Goal: Transaction & Acquisition: Book appointment/travel/reservation

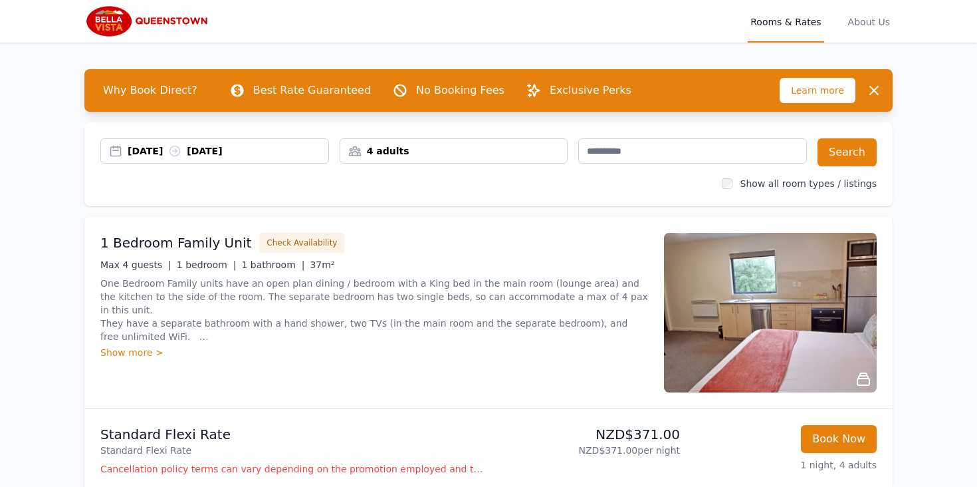
click at [386, 150] on div "4 adults" at bounding box center [453, 150] width 227 height 13
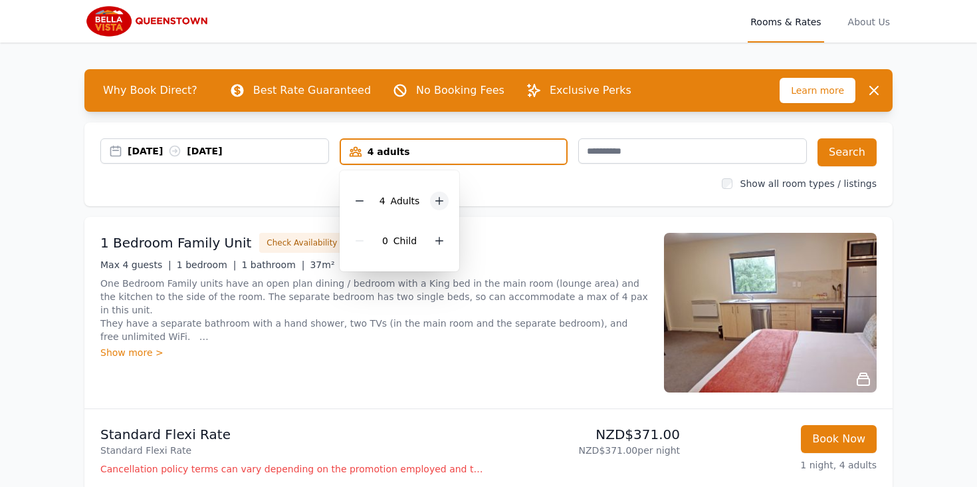
click at [439, 191] on div at bounding box center [439, 200] width 19 height 19
click at [586, 180] on div "Show all room types / listings" at bounding box center [488, 183] width 776 height 13
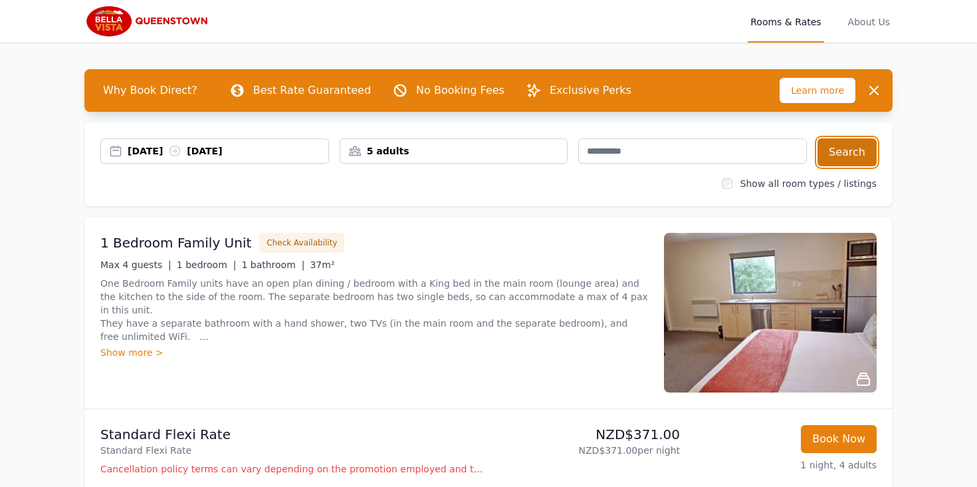
click at [834, 154] on button "Search" at bounding box center [847, 152] width 59 height 28
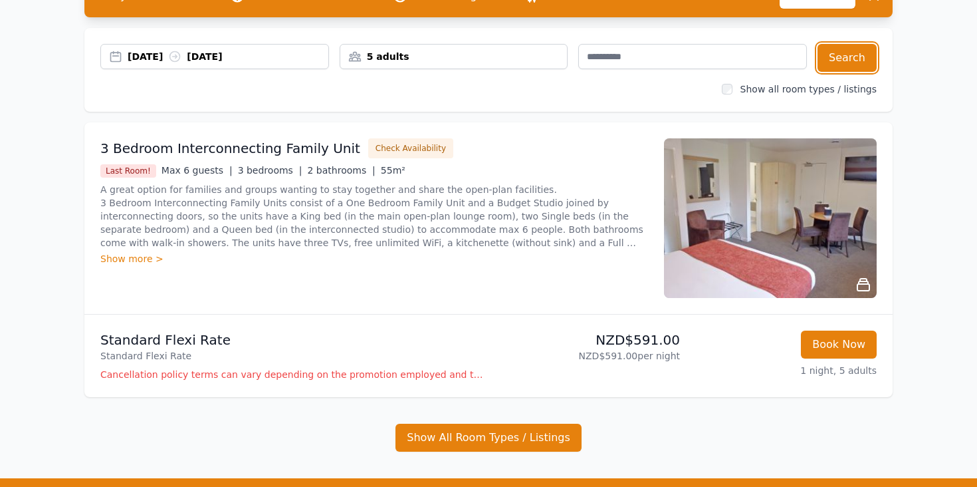
scroll to position [102, 0]
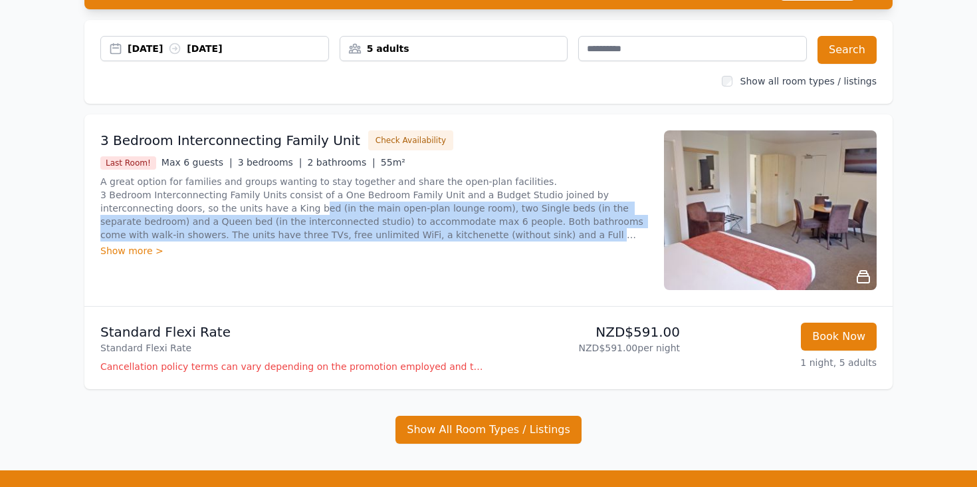
drag, startPoint x: 476, startPoint y: 233, endPoint x: 210, endPoint y: 201, distance: 267.9
click at [215, 201] on p "A great option for families and groups wanting to stay together and share the o…" at bounding box center [374, 208] width 548 height 66
click at [402, 207] on p "A great option for families and groups wanting to stay together and share the o…" at bounding box center [374, 208] width 548 height 66
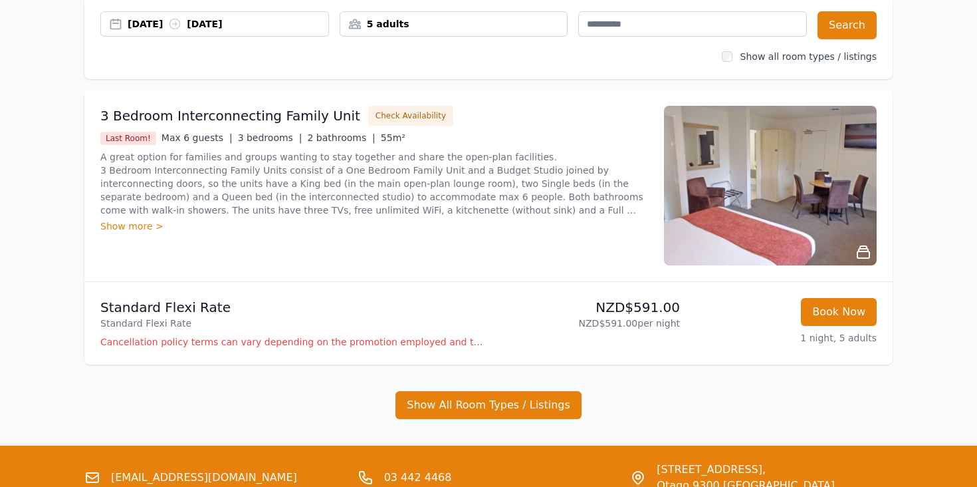
scroll to position [128, 0]
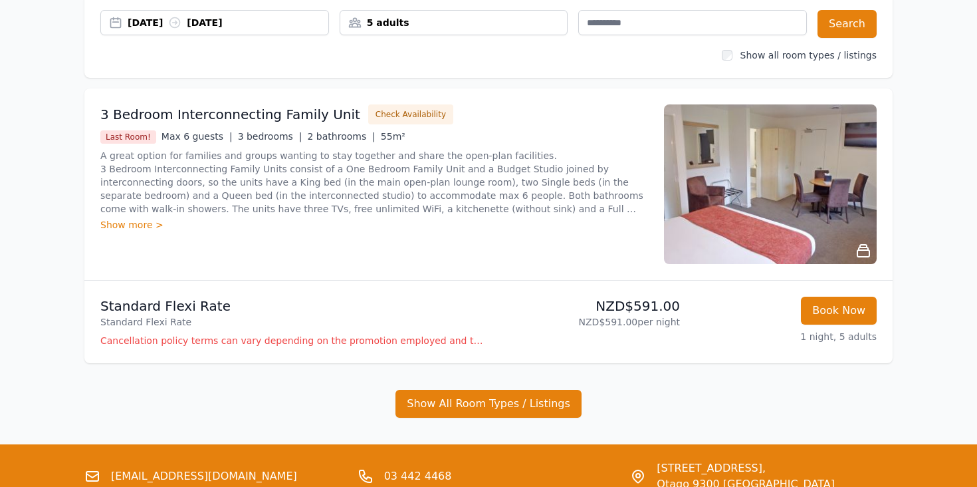
click at [780, 176] on img at bounding box center [770, 184] width 213 height 160
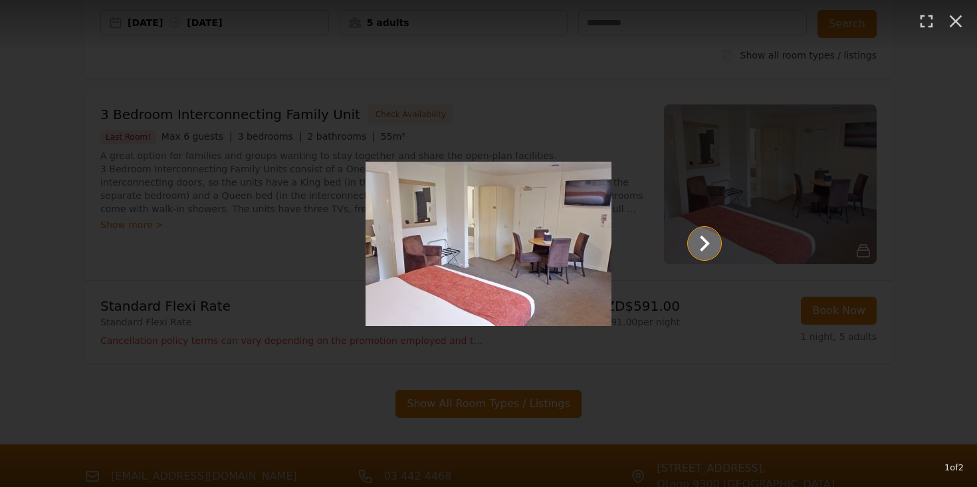
click at [700, 249] on icon "Show slide 2 of 2" at bounding box center [705, 243] width 32 height 32
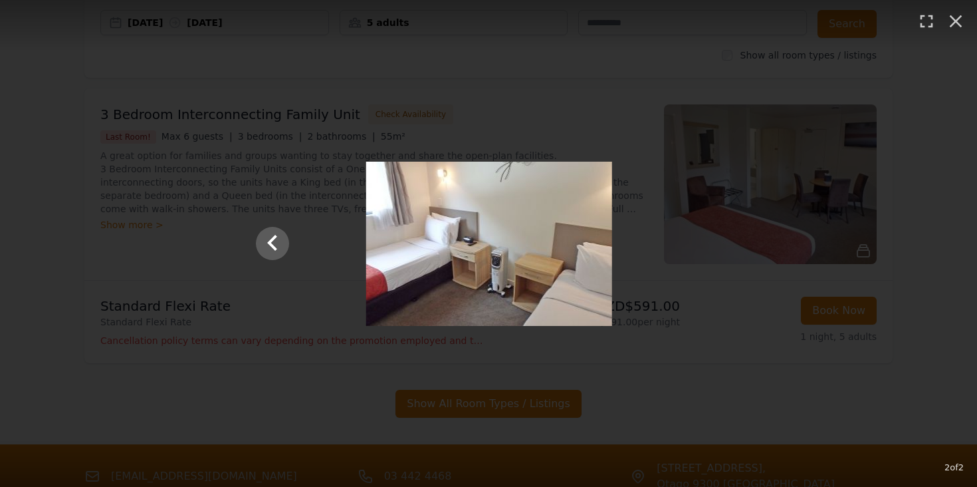
click at [700, 249] on div at bounding box center [489, 244] width 492 height 164
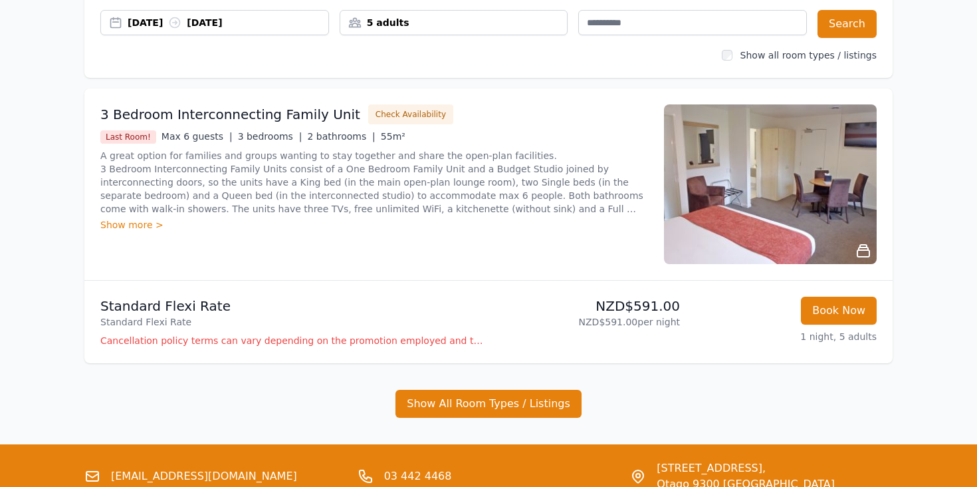
click at [768, 196] on img at bounding box center [770, 184] width 213 height 160
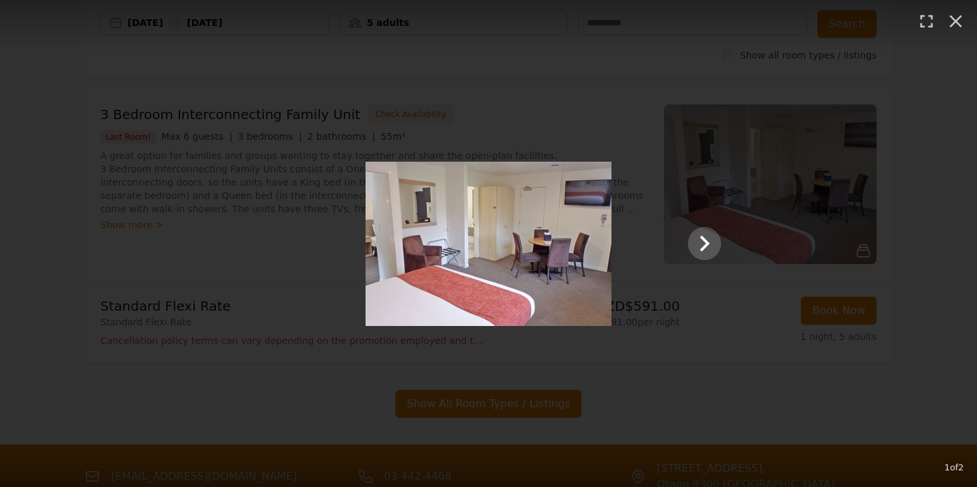
click at [695, 259] on div at bounding box center [489, 244] width 492 height 164
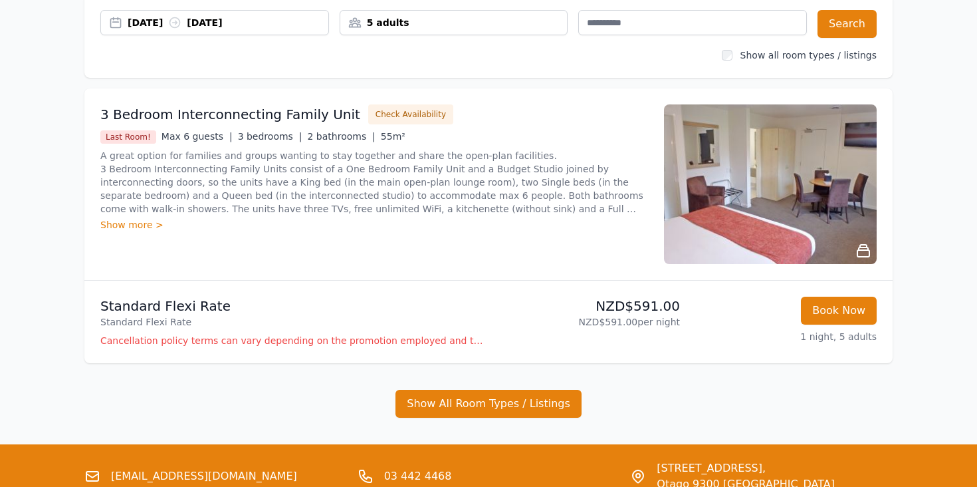
click at [832, 191] on img at bounding box center [770, 184] width 213 height 160
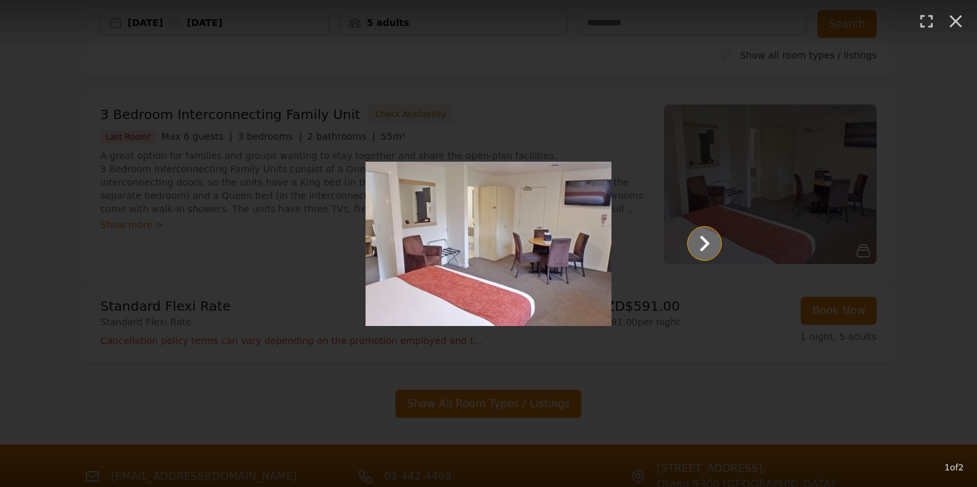
click at [705, 246] on icon "Show slide 2 of 2" at bounding box center [705, 243] width 10 height 16
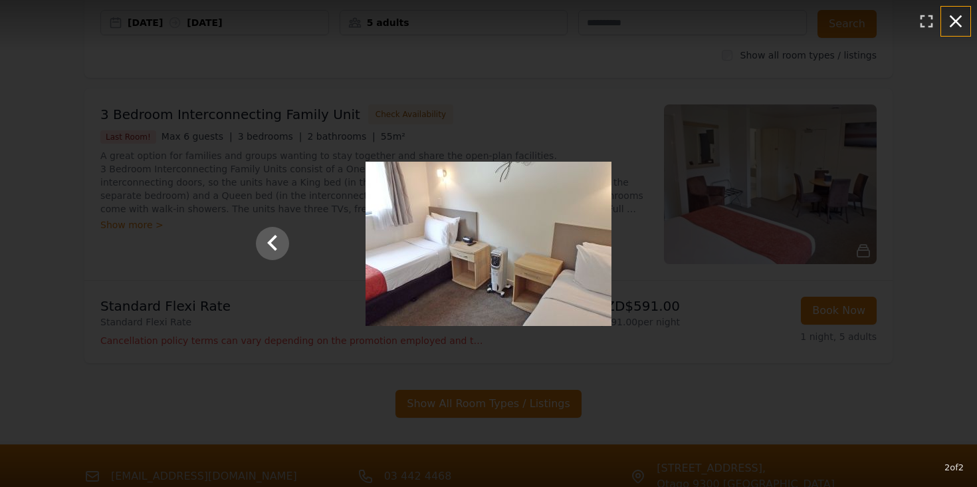
click at [963, 20] on icon "button" at bounding box center [955, 21] width 21 height 21
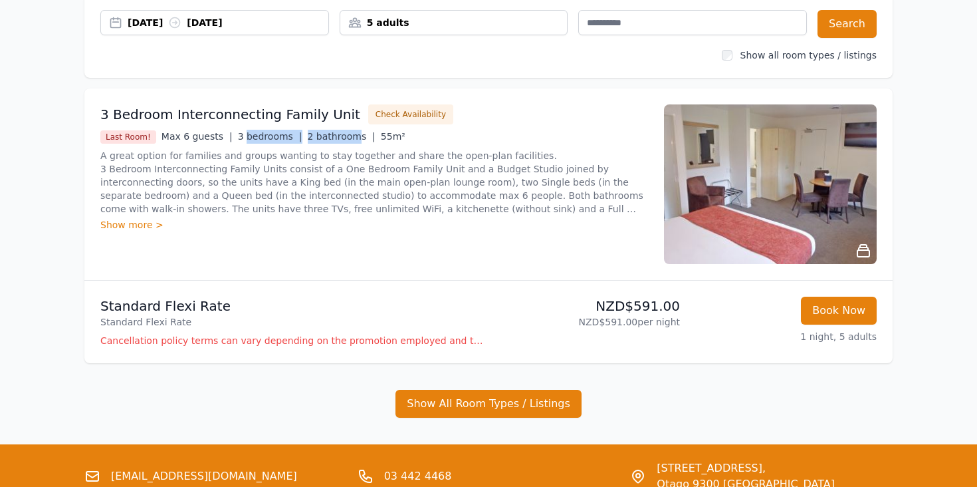
drag, startPoint x: 342, startPoint y: 134, endPoint x: 235, endPoint y: 134, distance: 107.7
click at [235, 134] on div "Last Room! Max 6 guests | 3 bedrooms | 2 bathrooms | 55m²" at bounding box center [374, 137] width 548 height 14
click at [252, 213] on p "A great option for families and groups wanting to stay together and share the o…" at bounding box center [374, 182] width 548 height 66
click at [123, 222] on div "Show more >" at bounding box center [374, 224] width 548 height 13
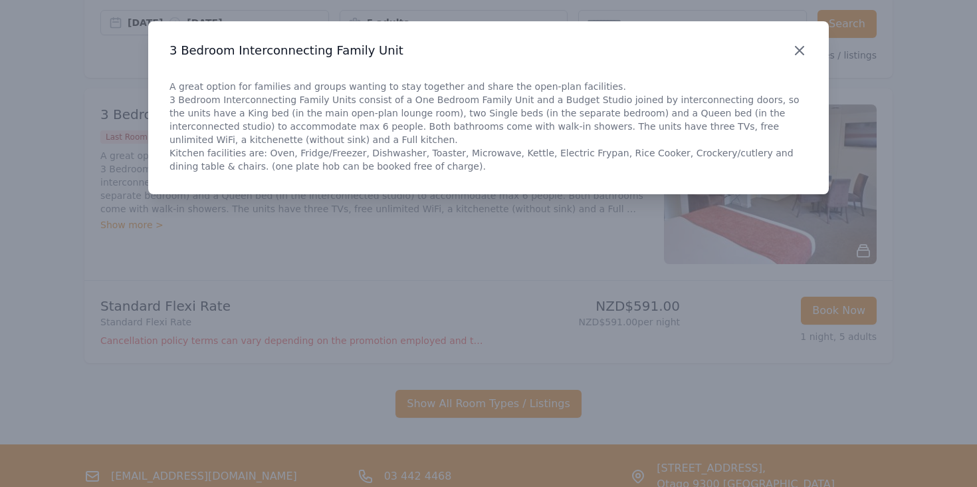
click at [802, 51] on icon "button" at bounding box center [800, 51] width 16 height 16
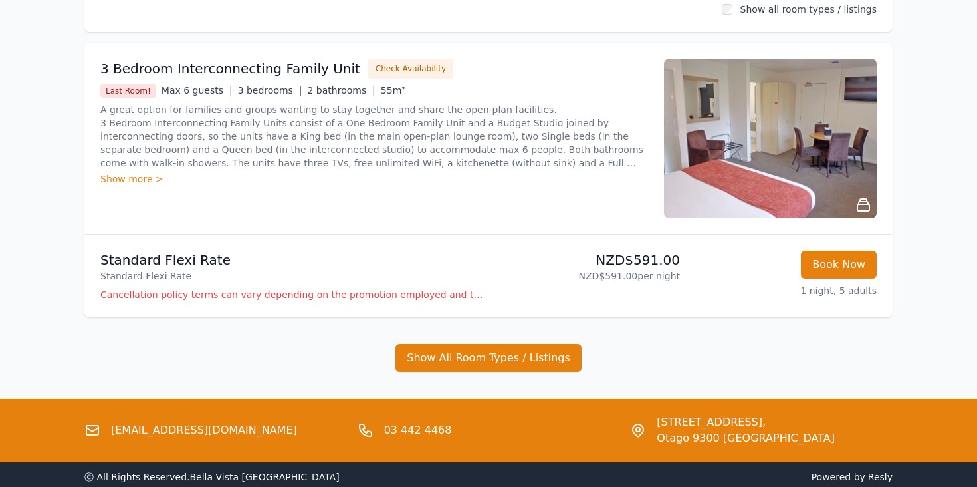
scroll to position [133, 0]
